Goal: Information Seeking & Learning: Find specific fact

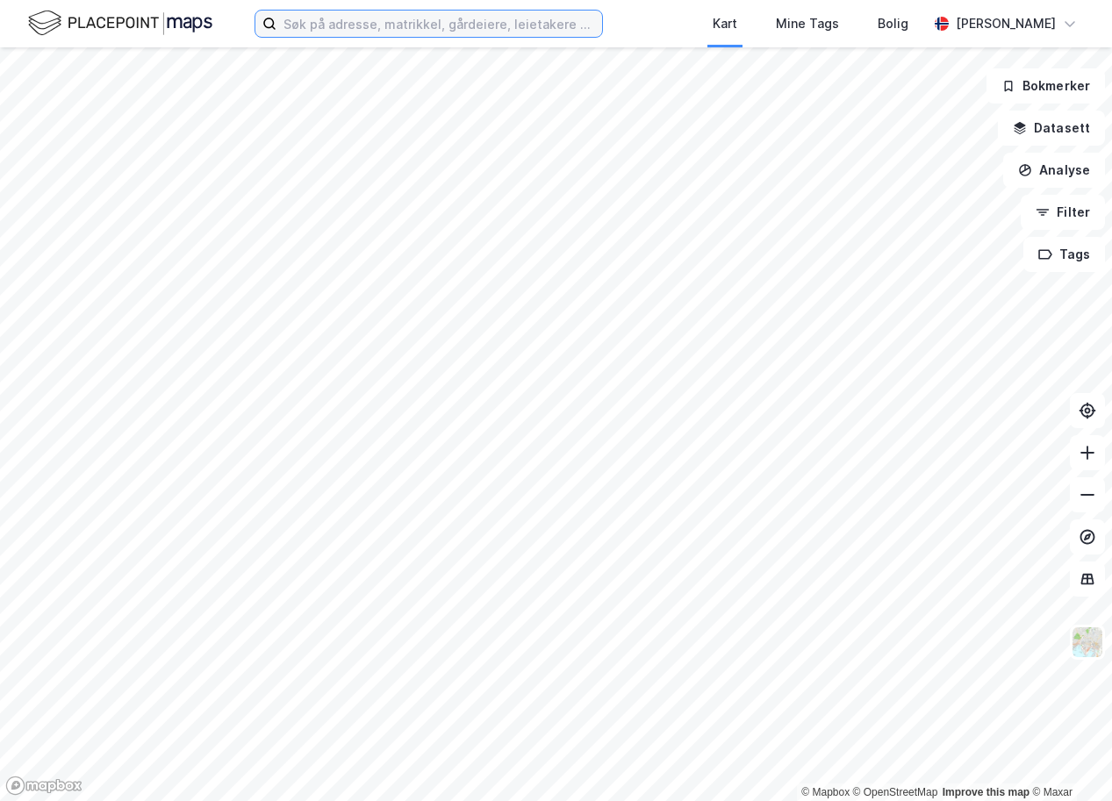
click at [482, 27] on input at bounding box center [440, 24] width 326 height 26
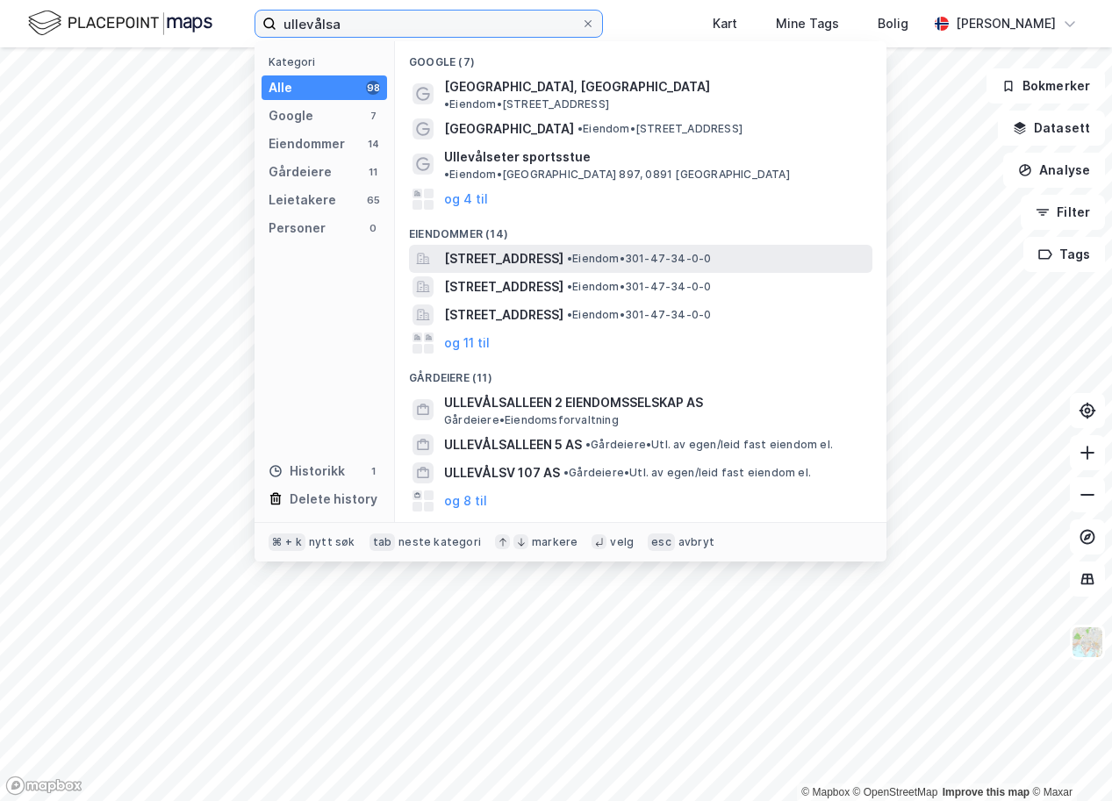
type input "ullevålsa"
click at [523, 248] on span "[STREET_ADDRESS]" at bounding box center [503, 258] width 119 height 21
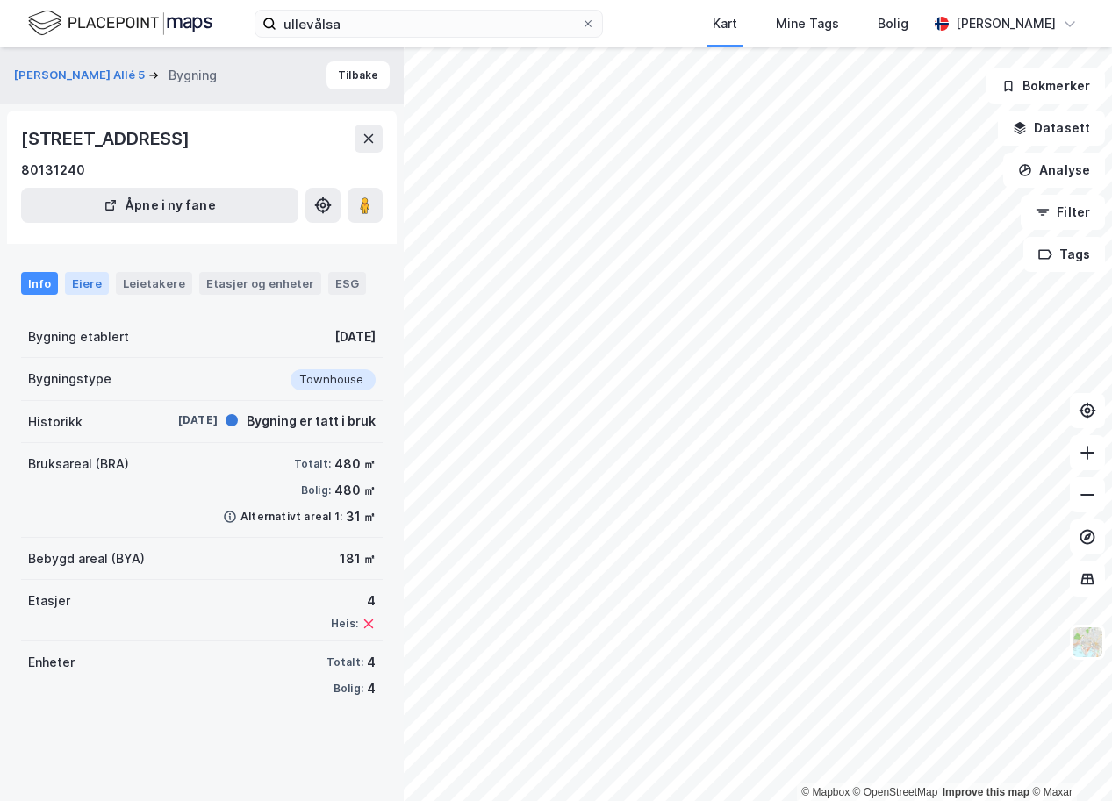
click at [94, 292] on div "Eiere" at bounding box center [87, 283] width 44 height 23
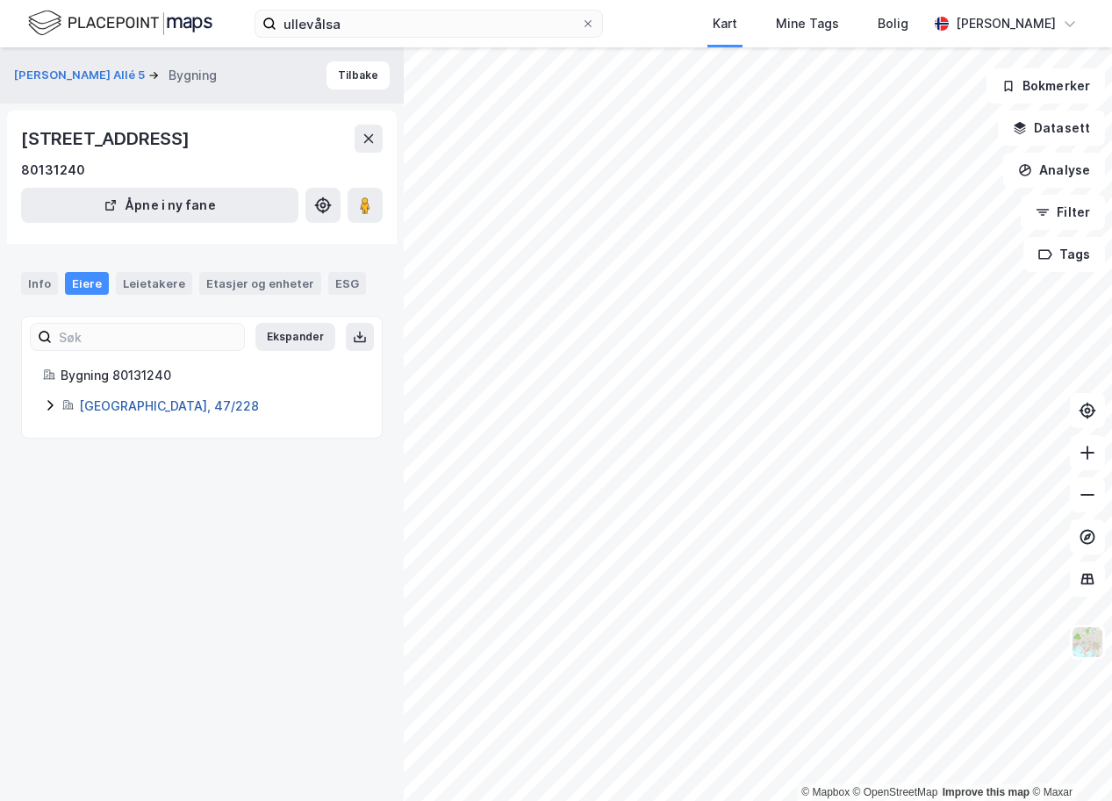
click at [111, 406] on link "[GEOGRAPHIC_DATA], 47/228" at bounding box center [169, 406] width 180 height 15
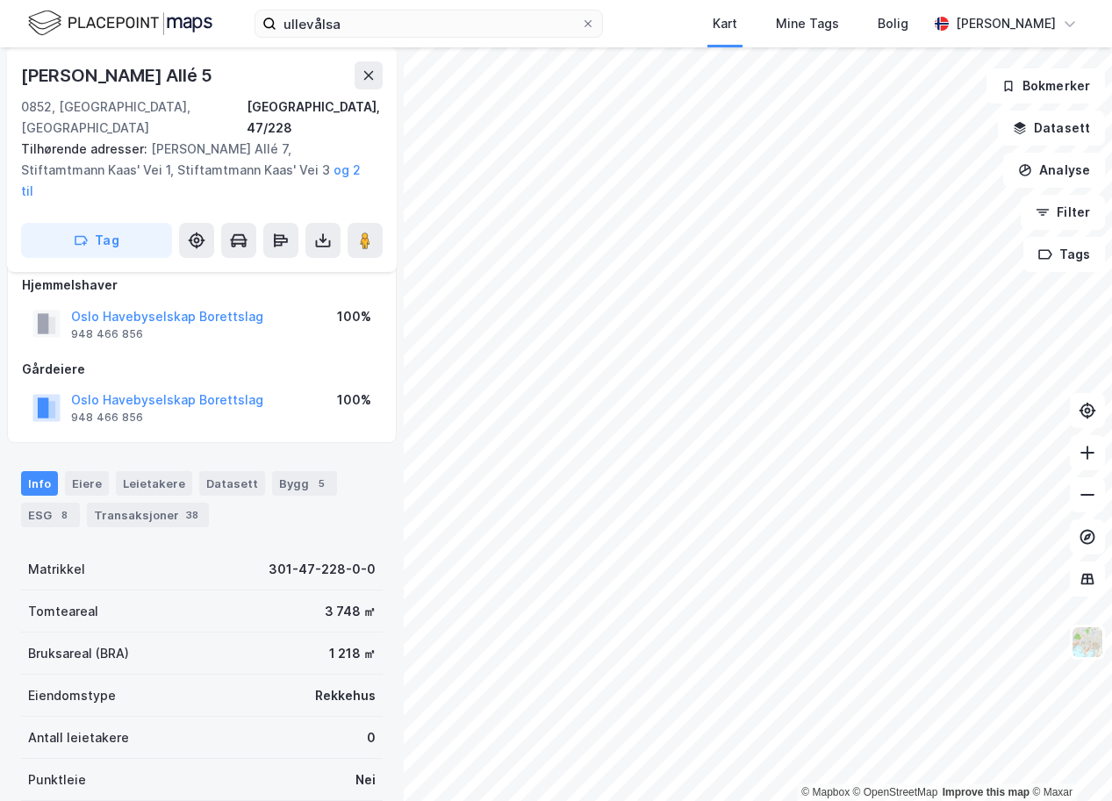
scroll to position [50, 0]
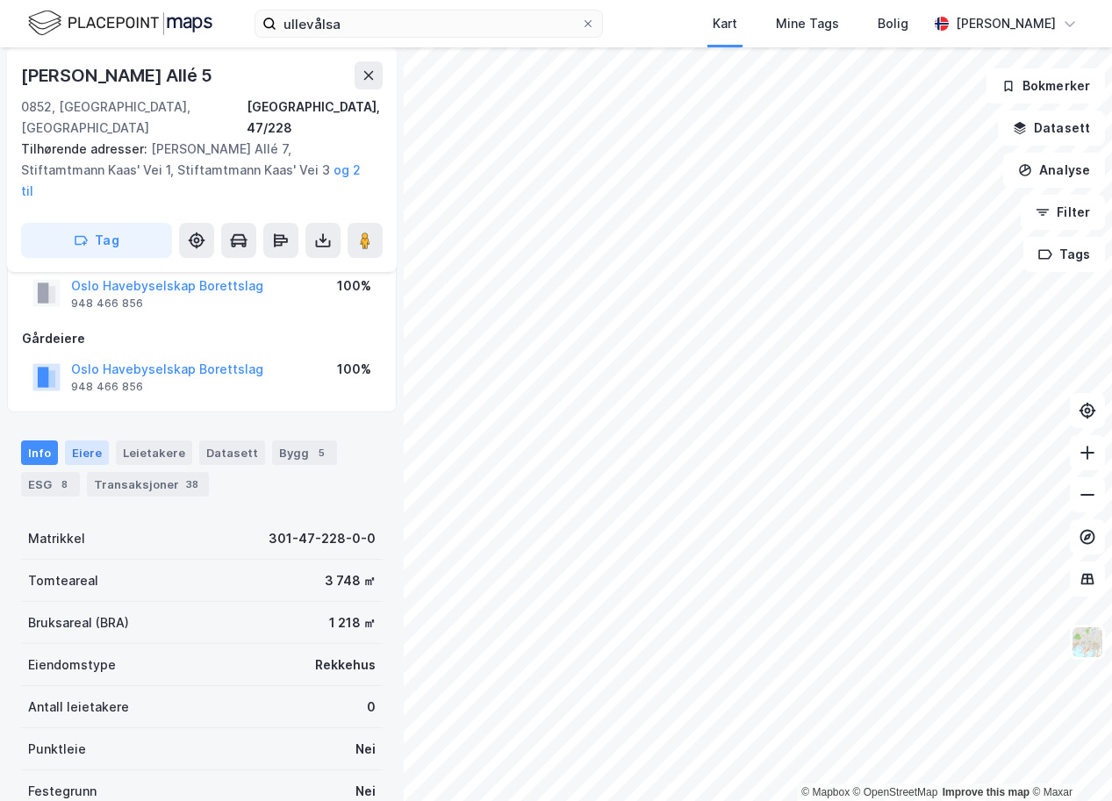
click at [78, 441] on div "Eiere" at bounding box center [87, 453] width 44 height 25
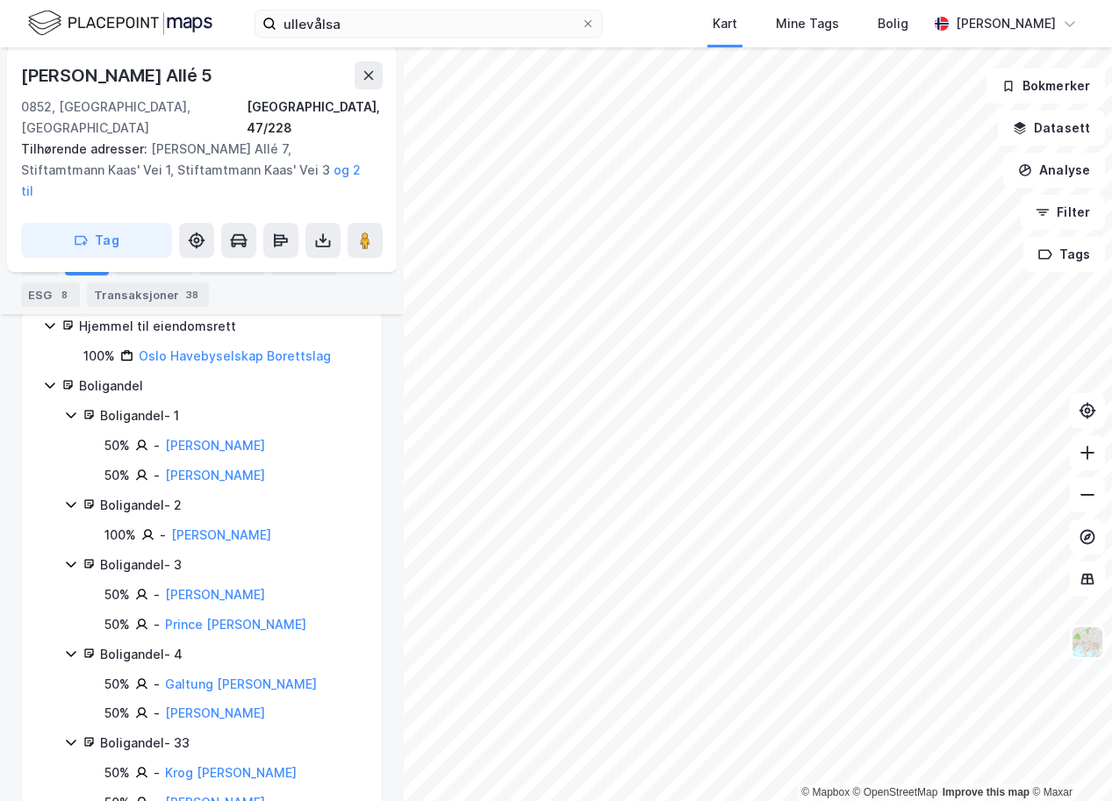
scroll to position [334, 0]
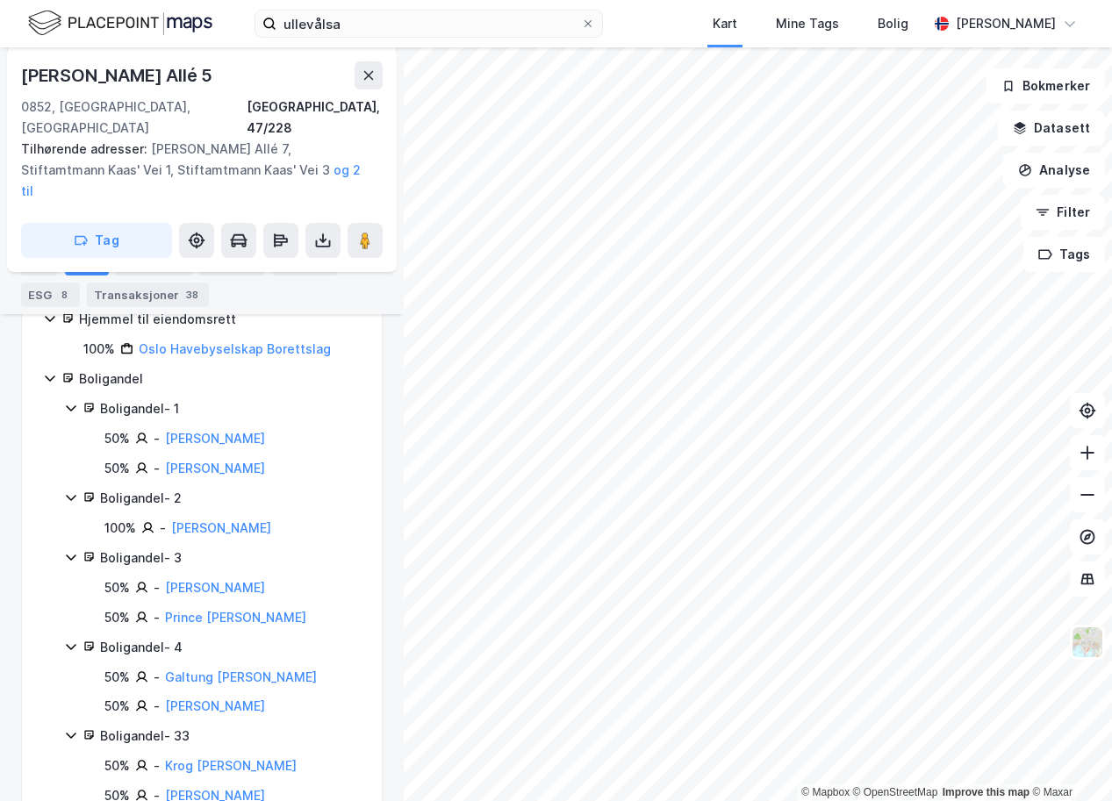
click at [126, 399] on div "Boligandel - 1" at bounding box center [230, 409] width 261 height 21
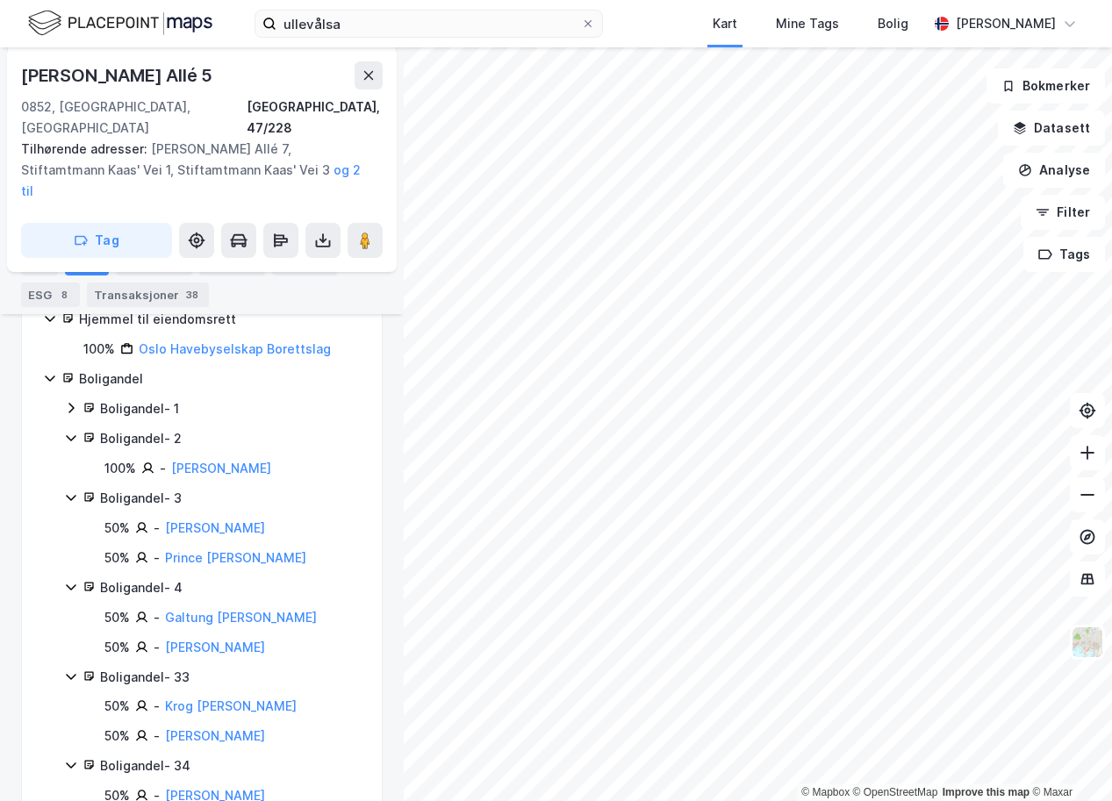
click at [126, 399] on div "Boligandel - 1" at bounding box center [230, 409] width 261 height 21
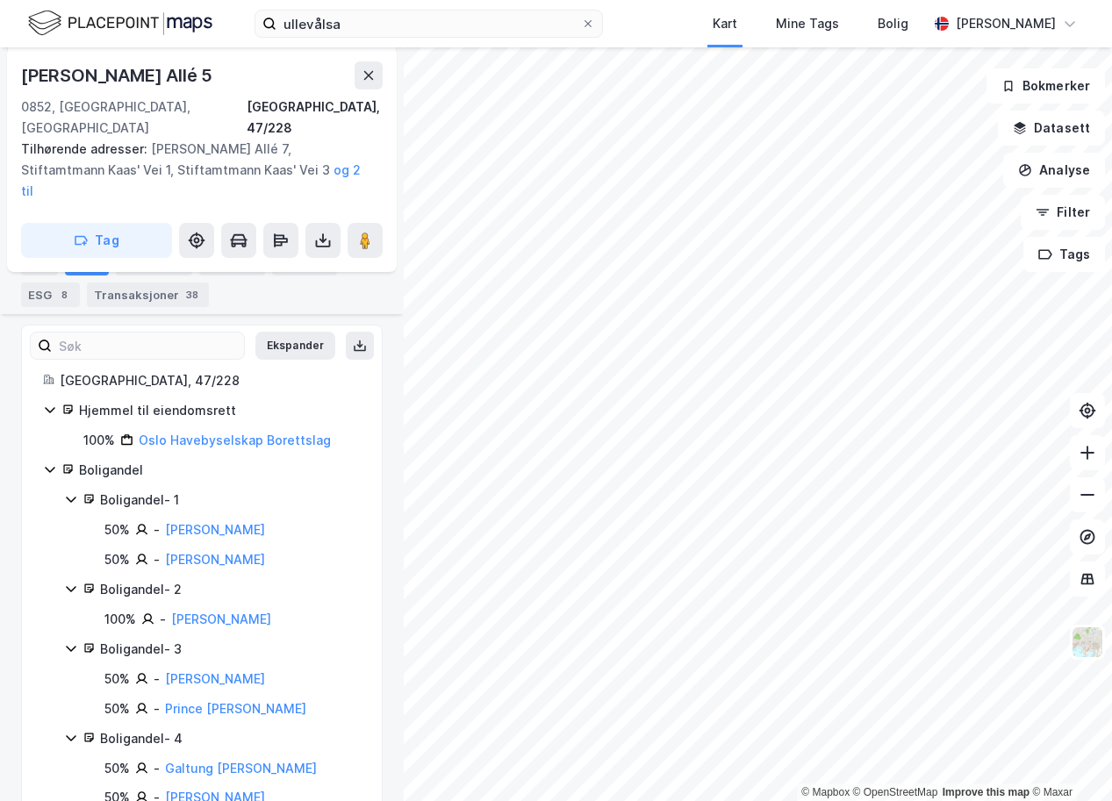
scroll to position [244, 0]
click at [219, 521] on link "[PERSON_NAME]" at bounding box center [215, 528] width 100 height 15
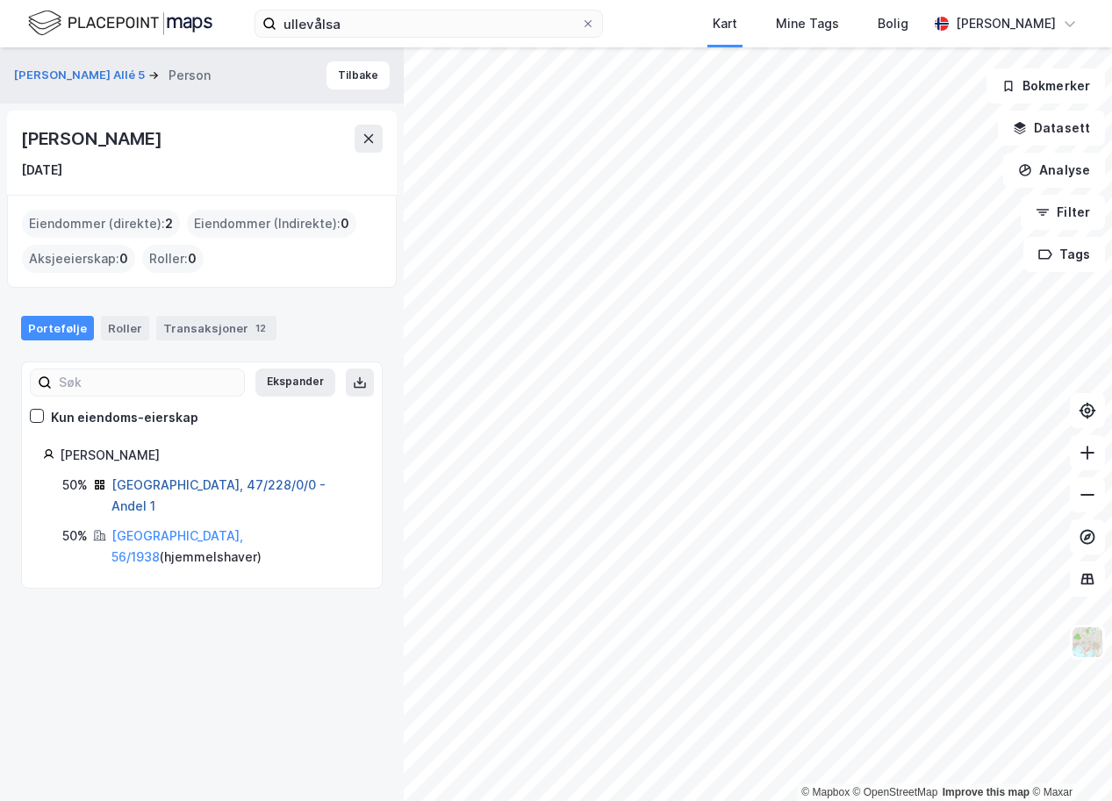
click at [187, 481] on link "[GEOGRAPHIC_DATA], 47/228/0/0 - Andel 1" at bounding box center [218, 496] width 214 height 36
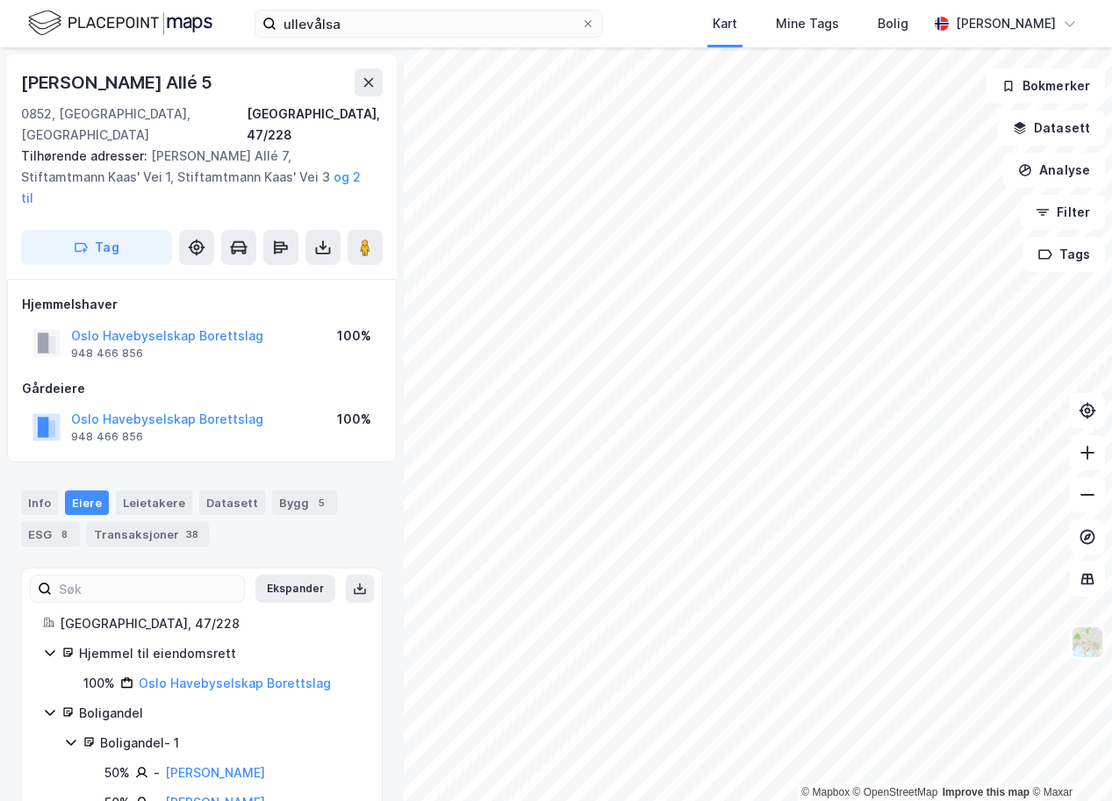
scroll to position [5, 0]
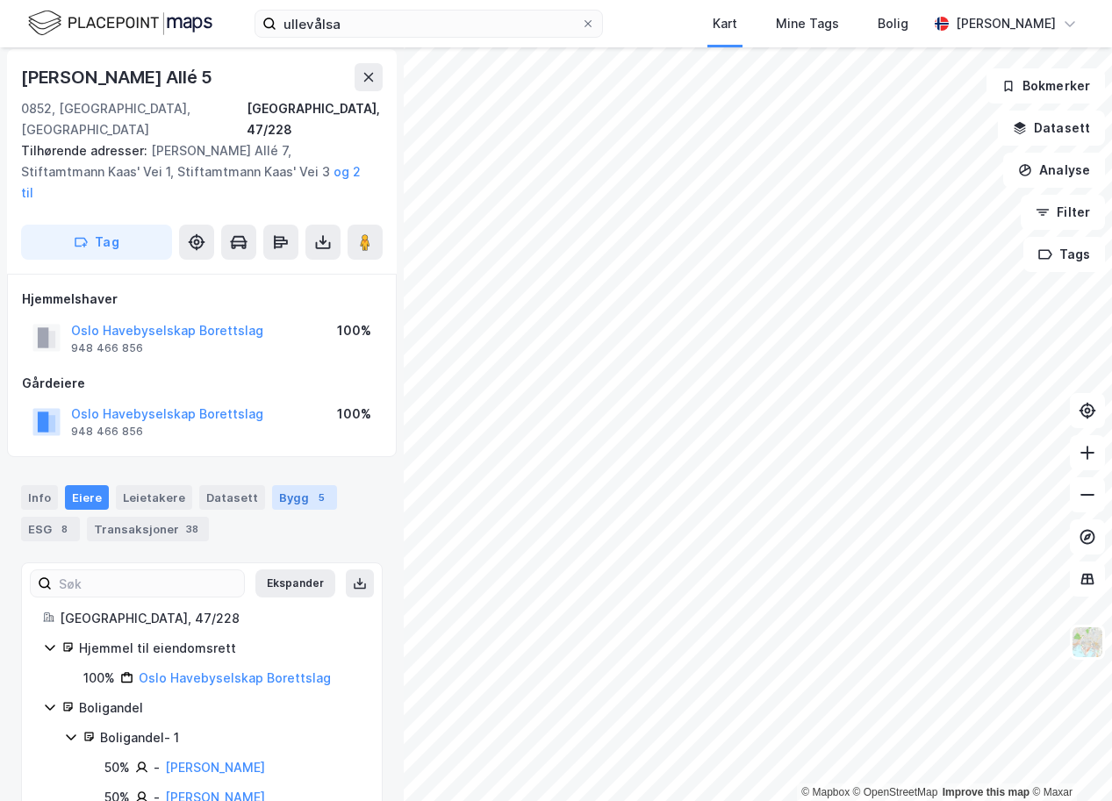
click at [290, 485] on div "Bygg 5" at bounding box center [304, 497] width 65 height 25
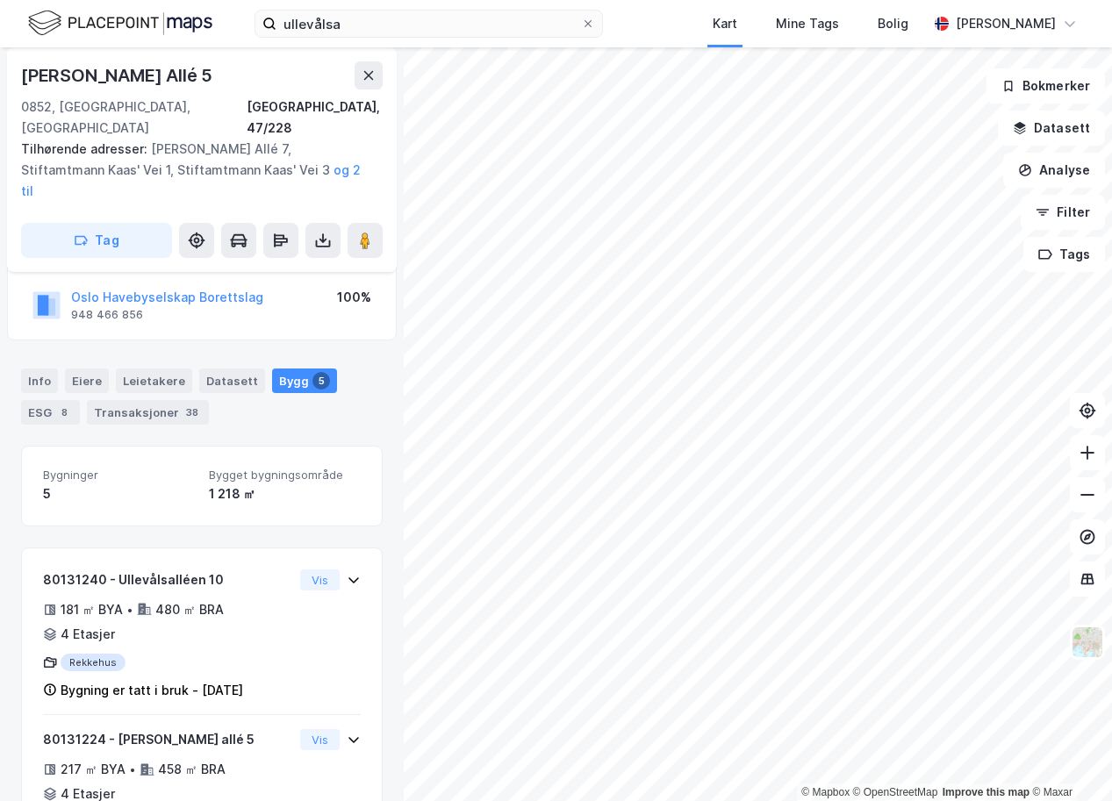
scroll to position [124, 0]
click at [150, 367] on div "Leietakere" at bounding box center [154, 379] width 76 height 25
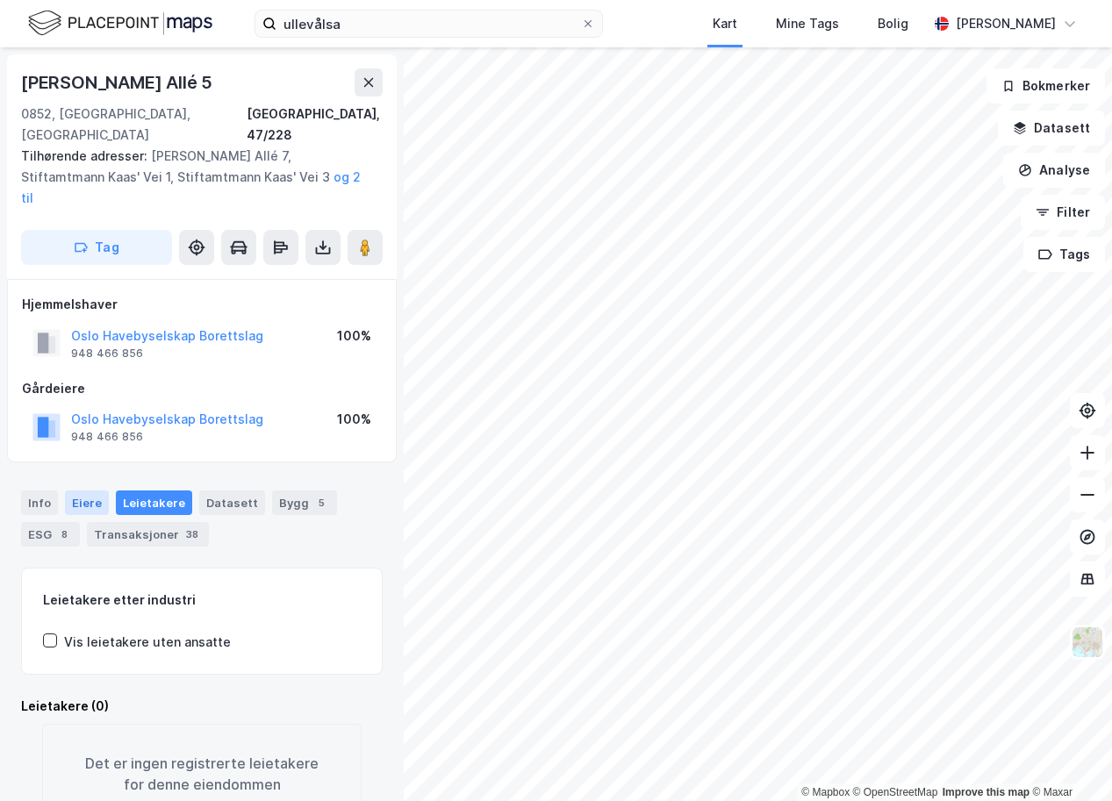
click at [83, 491] on div "Eiere" at bounding box center [87, 503] width 44 height 25
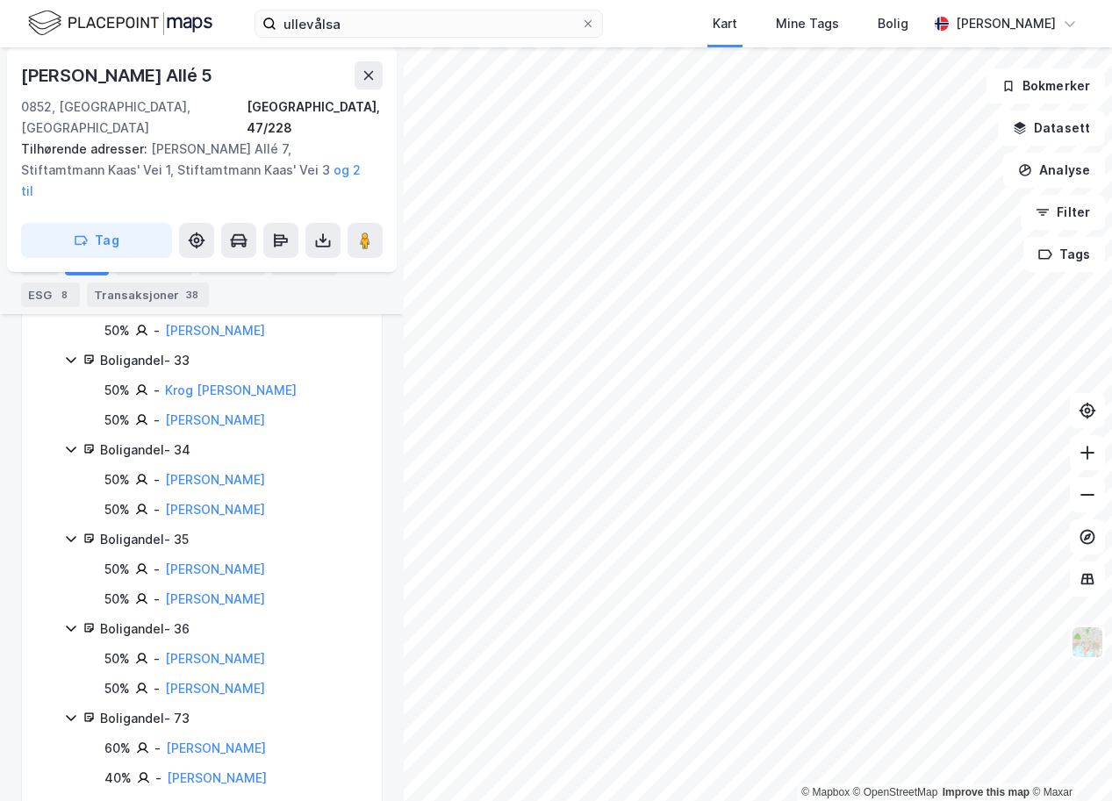
scroll to position [711, 0]
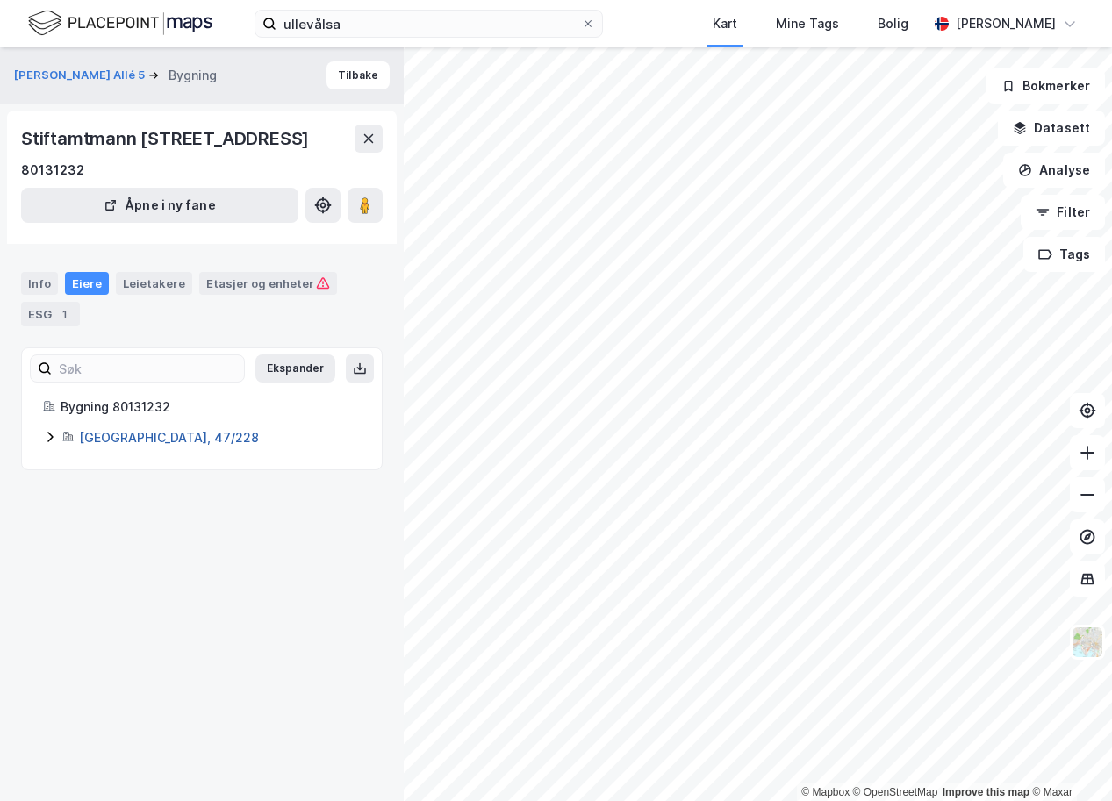
click at [127, 437] on link "[GEOGRAPHIC_DATA], 47/228" at bounding box center [169, 437] width 180 height 15
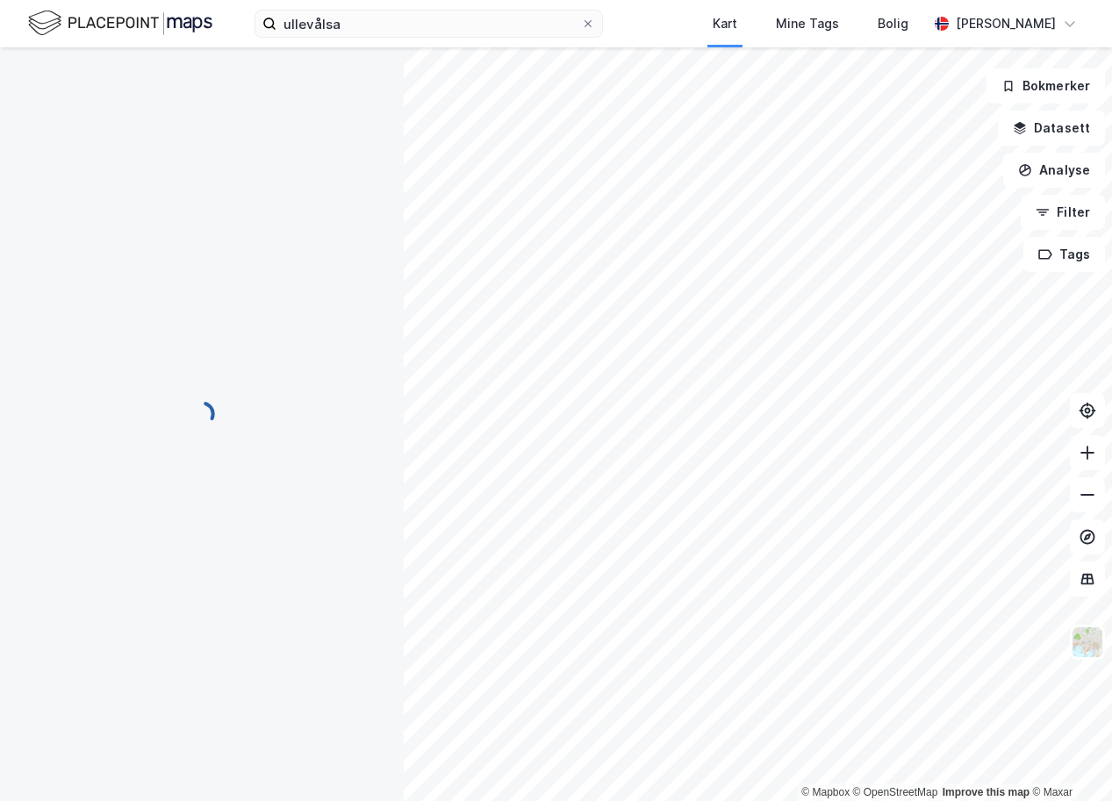
scroll to position [196, 0]
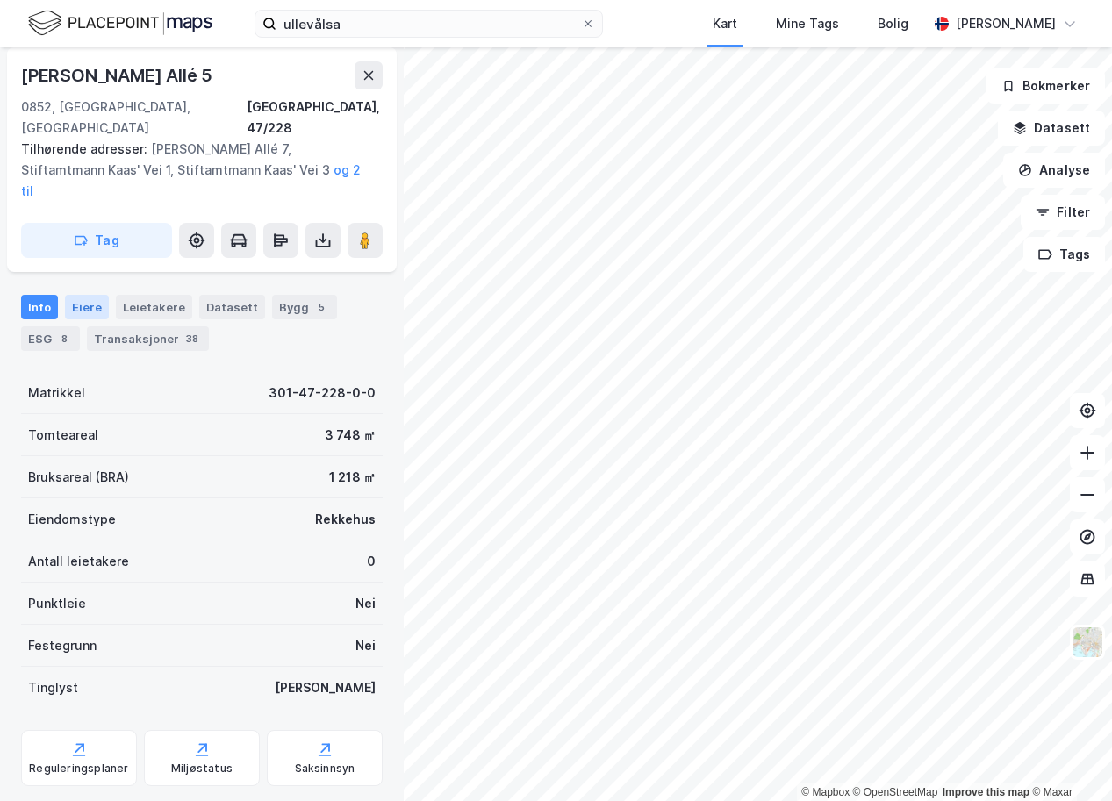
click at [83, 295] on div "Eiere" at bounding box center [87, 307] width 44 height 25
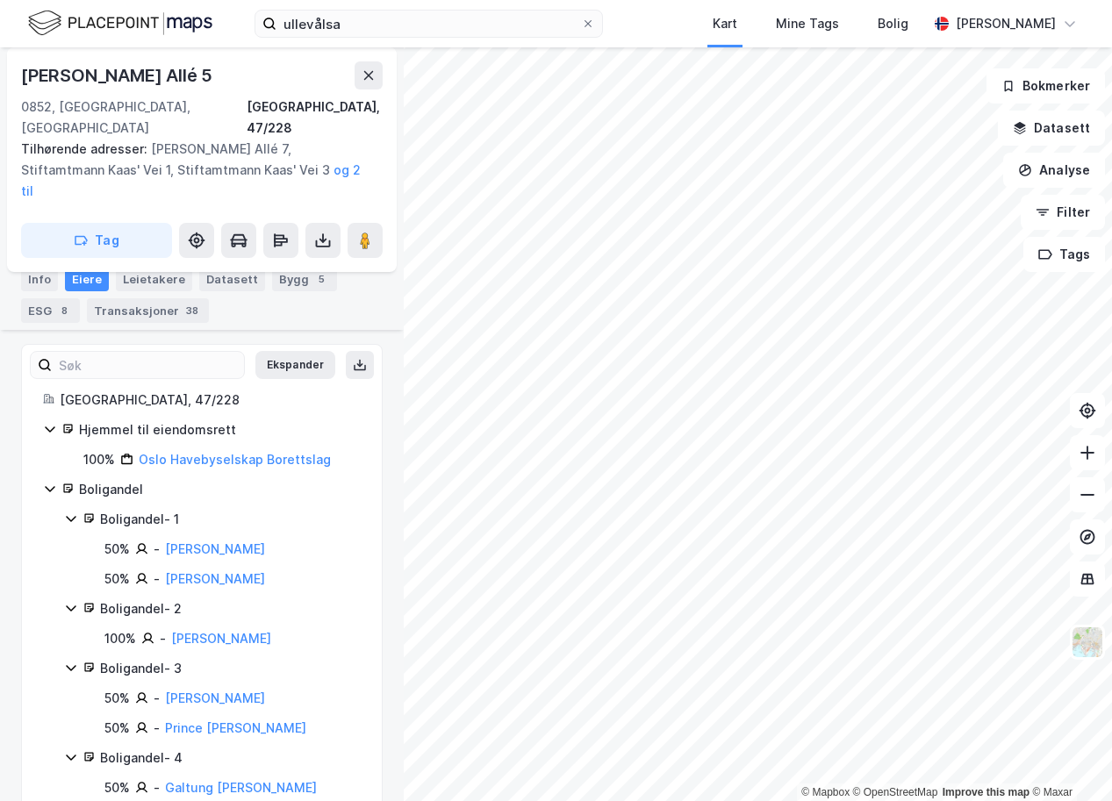
scroll to position [232, 0]
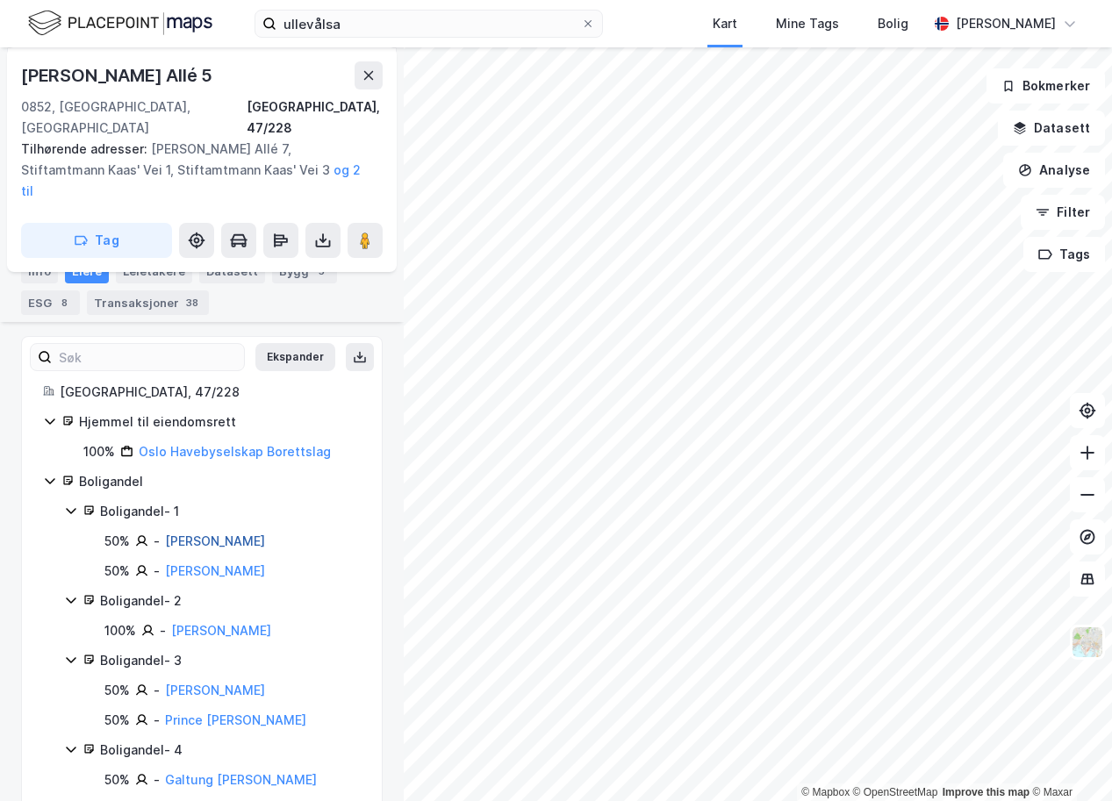
drag, startPoint x: 312, startPoint y: 498, endPoint x: 168, endPoint y: 499, distance: 144.8
click at [168, 531] on div "50% - [PERSON_NAME]" at bounding box center [232, 541] width 256 height 21
copy link "[PERSON_NAME]"
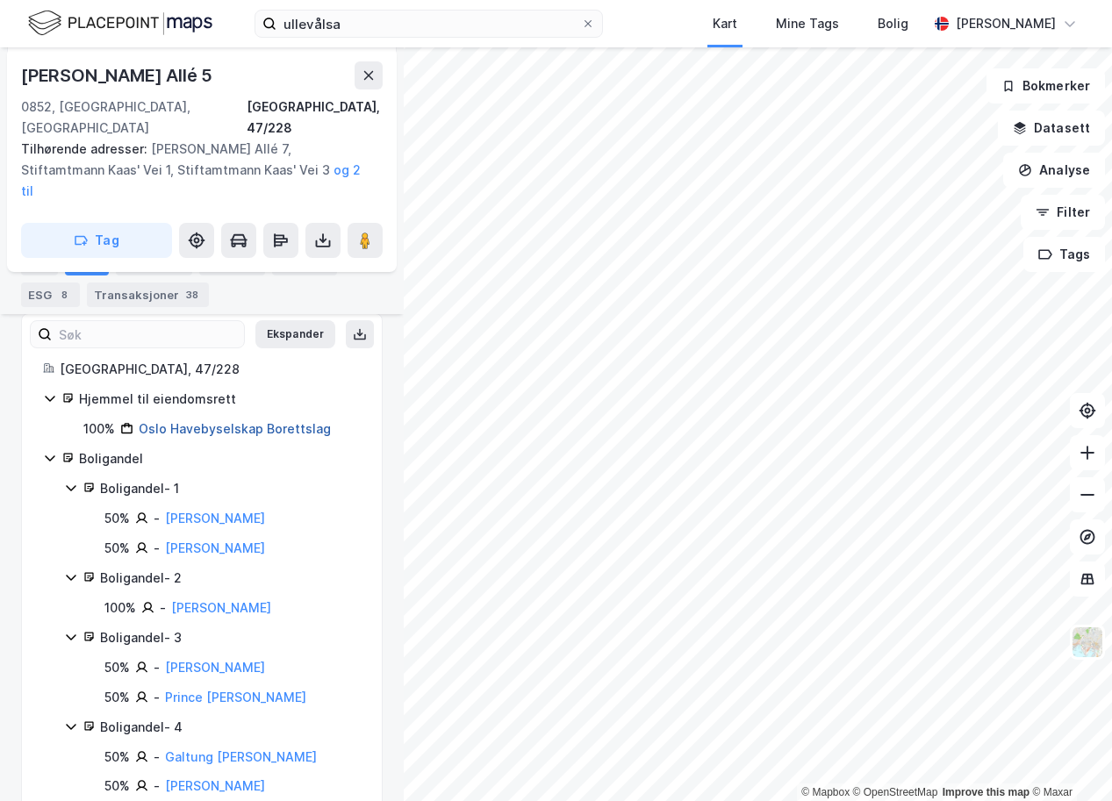
scroll to position [280, 0]
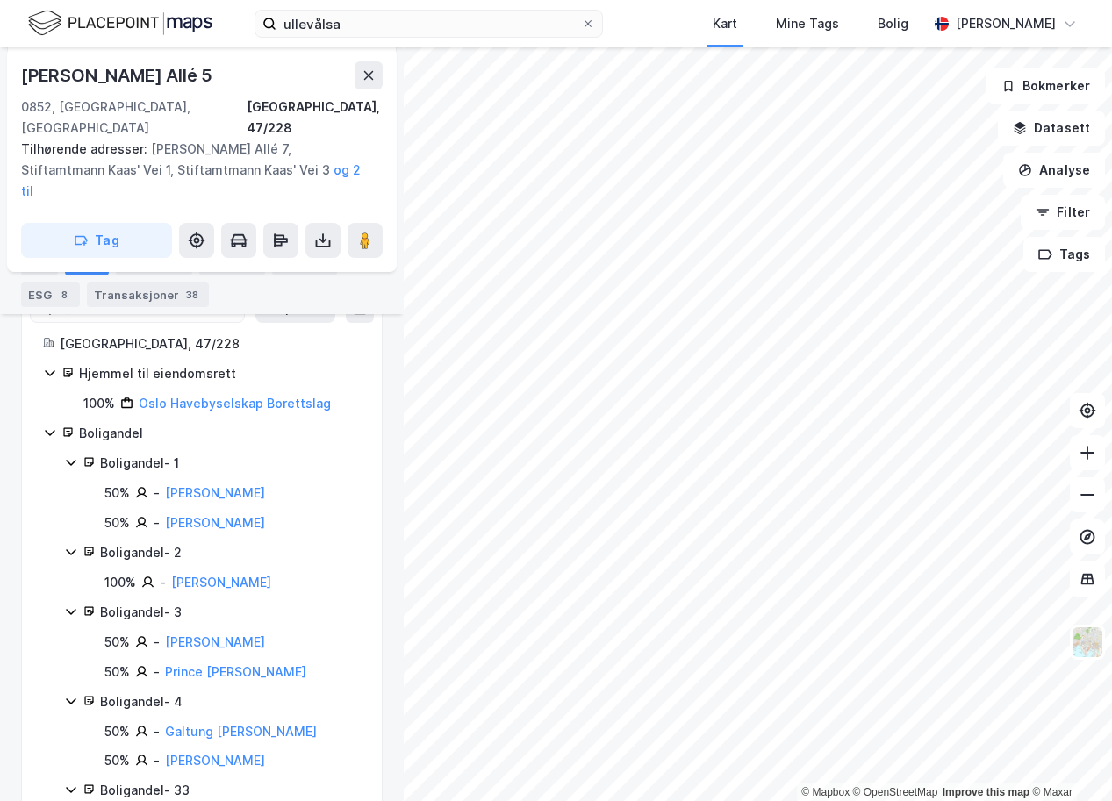
drag, startPoint x: 315, startPoint y: 543, endPoint x: 170, endPoint y: 546, distance: 144.9
click at [170, 572] on div "100% - [PERSON_NAME]" at bounding box center [232, 582] width 256 height 21
copy link "[PERSON_NAME]"
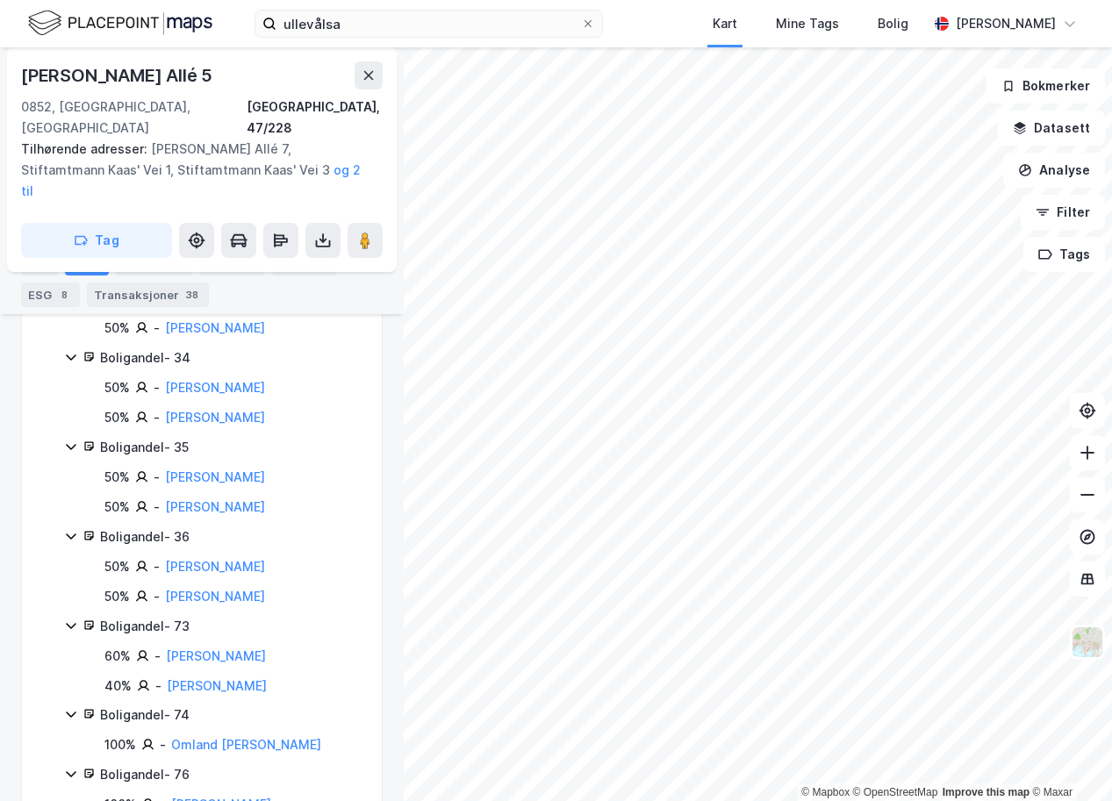
scroll to position [807, 0]
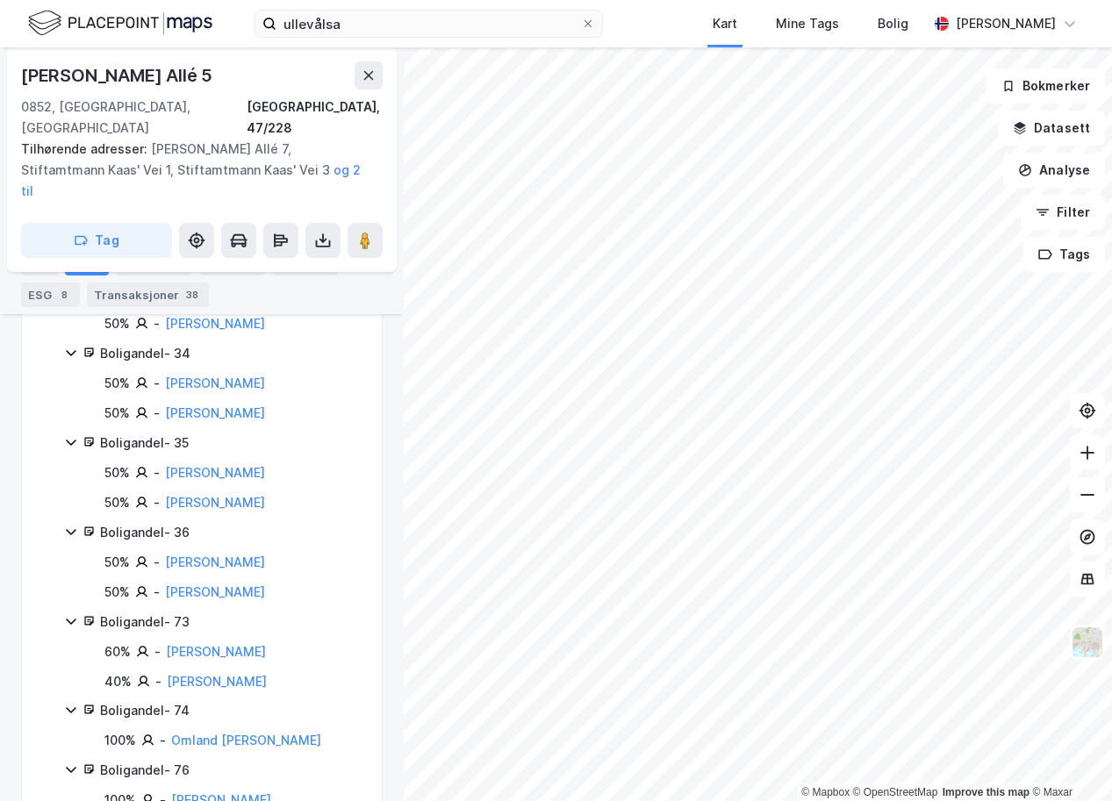
drag, startPoint x: 305, startPoint y: 643, endPoint x: 164, endPoint y: 645, distance: 140.5
click at [163, 672] on div "40% - [PERSON_NAME]" at bounding box center [232, 682] width 256 height 21
copy link "[PERSON_NAME]"
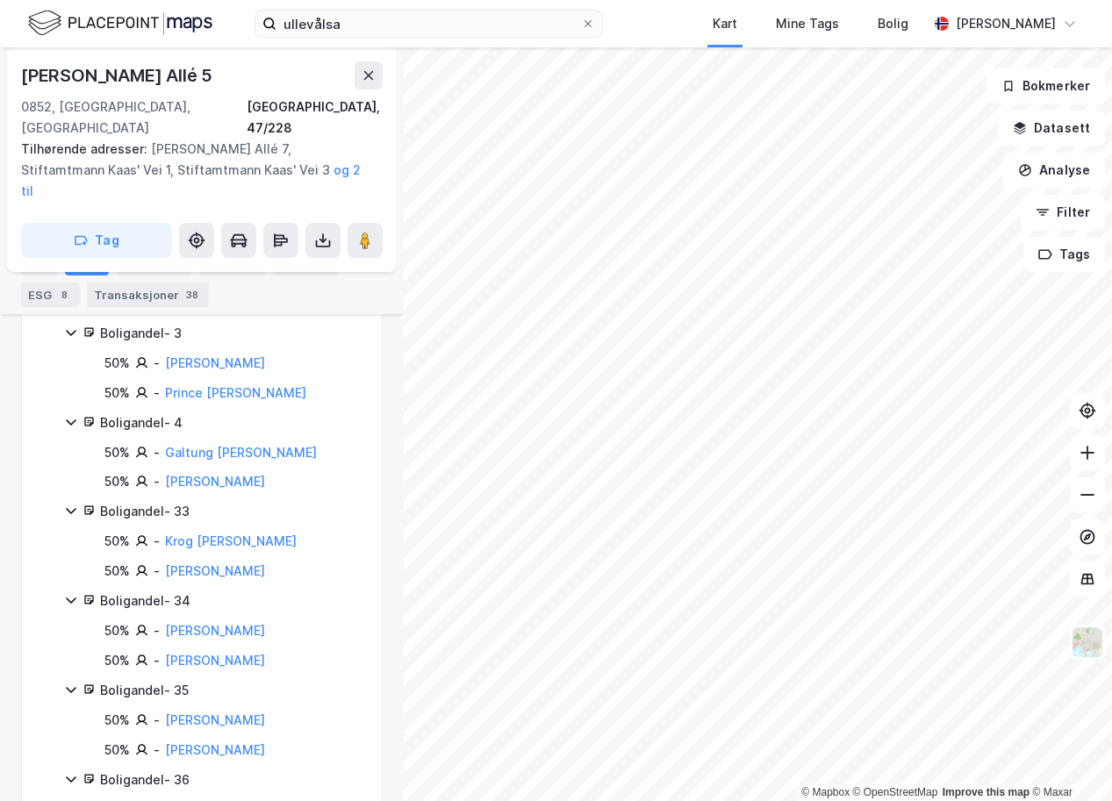
scroll to position [564, 0]
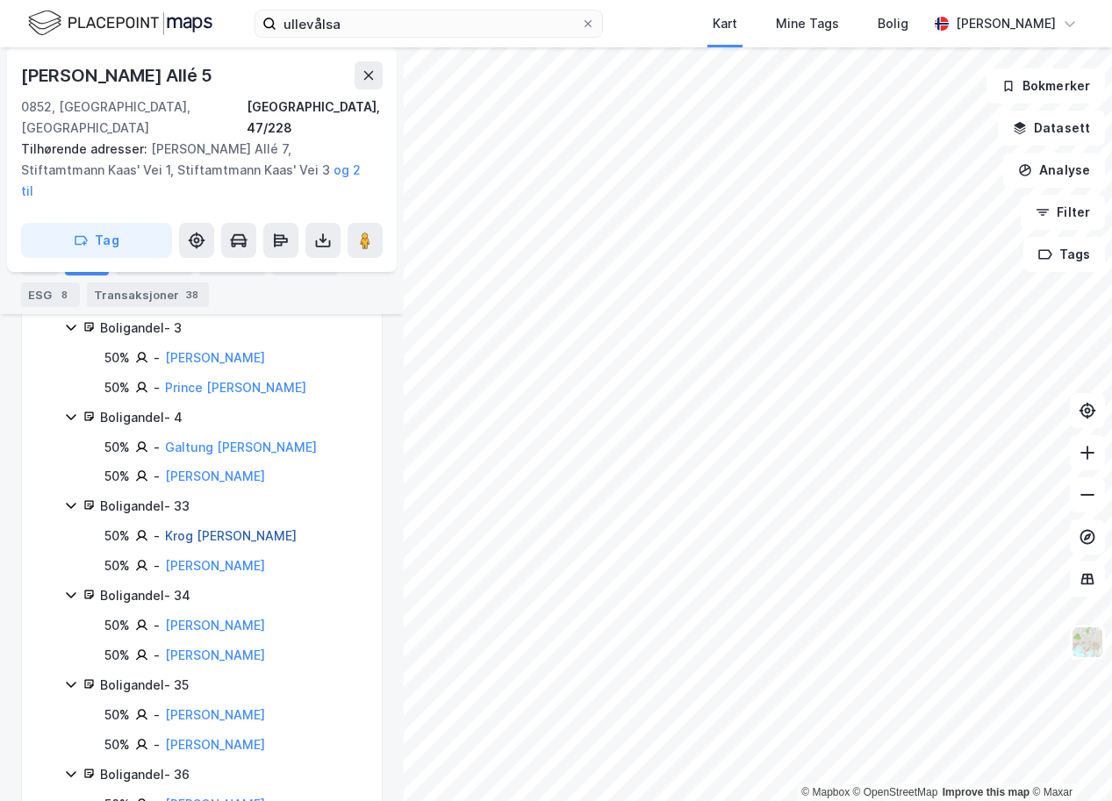
drag, startPoint x: 320, startPoint y: 492, endPoint x: 166, endPoint y: 497, distance: 154.6
click at [166, 526] on div "50% - Krog [PERSON_NAME]" at bounding box center [232, 536] width 256 height 21
copy link "Krog [PERSON_NAME]"
